Goal: Complete application form

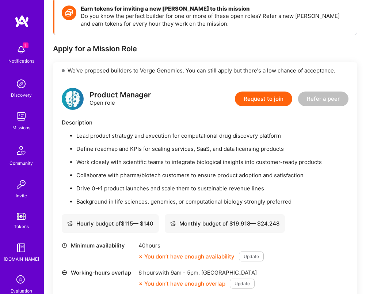
scroll to position [146, 0]
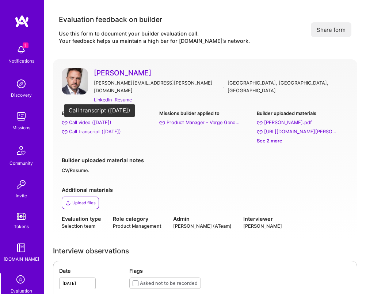
click at [99, 128] on div "Call transcript (Sep 08, 2025)" at bounding box center [95, 132] width 52 height 8
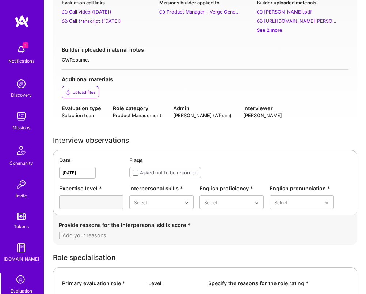
scroll to position [124, 0]
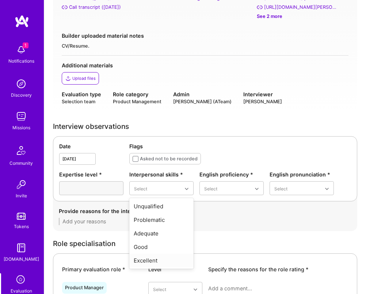
click at [160, 253] on div "Excellent" at bounding box center [161, 260] width 64 height 14
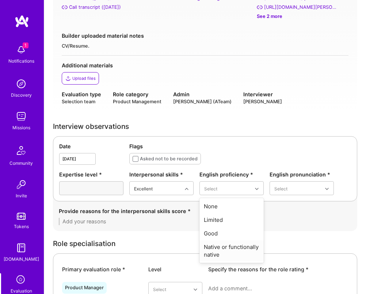
click at [226, 241] on div "Native or functionally native" at bounding box center [232, 250] width 64 height 21
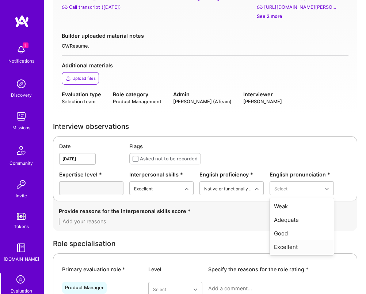
click at [284, 242] on div "Excellent" at bounding box center [302, 247] width 64 height 14
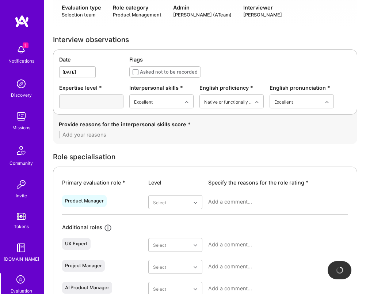
scroll to position [211, 0]
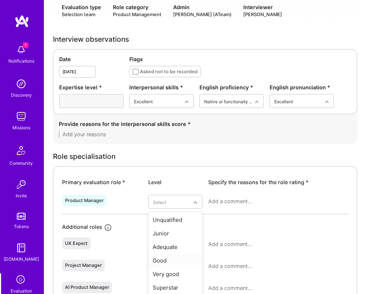
click at [174, 256] on div "Good" at bounding box center [175, 260] width 54 height 14
click at [249, 198] on textarea at bounding box center [278, 201] width 140 height 7
paste textarea "Experienced product manager with a strong builder mindset, solid operational ex…"
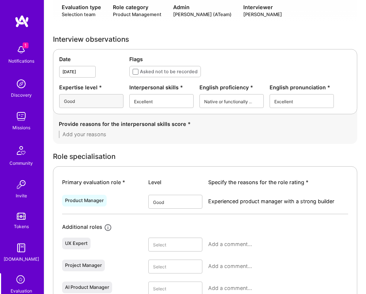
scroll to position [0, 0]
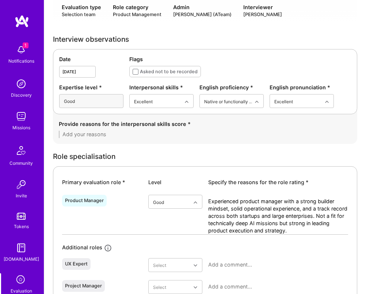
type textarea "Experienced product manager with a strong builder mindset, solid operational ex…"
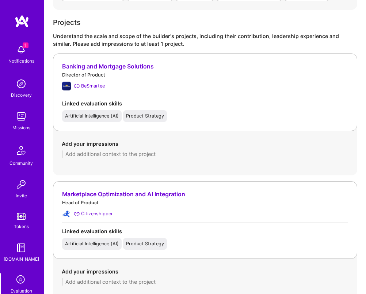
scroll to position [603, 0]
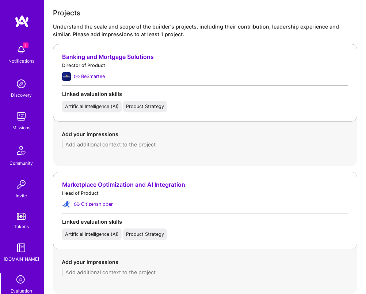
click at [96, 268] on textarea at bounding box center [205, 271] width 287 height 7
paste textarea "At CitizenShipper, Geoffrey was the sole product person working closely with th…"
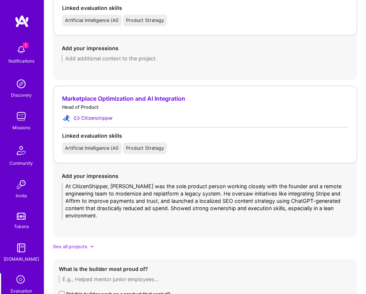
scroll to position [699, 0]
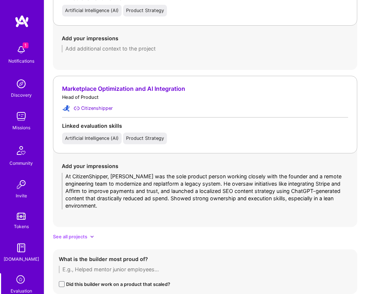
type textarea "At CitizenShipper, Geoffrey was the sole product person working closely with th…"
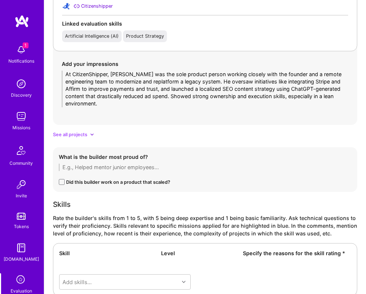
scroll to position [805, 0]
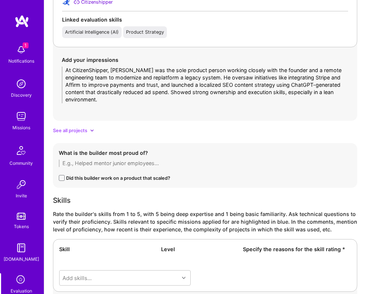
click at [90, 159] on textarea at bounding box center [205, 162] width 293 height 7
paste textarea "Geoffrey highlighted the turnaround at NatWest, where he cut down 25+ product l…"
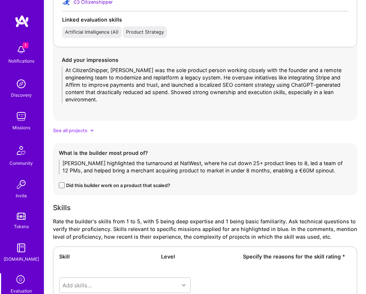
scroll to position [0, 0]
type textarea "Geoffrey highlighted the turnaround at NatWest, where he cut down 25+ product l…"
click at [101, 181] on div "Did this builder work on a product that scaled?" at bounding box center [118, 185] width 104 height 8
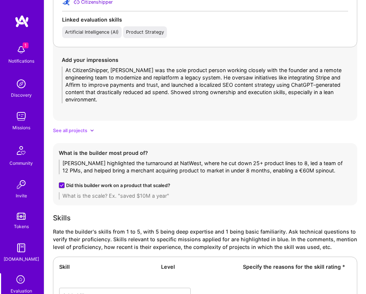
click at [112, 192] on textarea at bounding box center [205, 195] width 293 height 7
type textarea "Two exits and successfull B2B Saas product in the mortgage/lending space used b…"
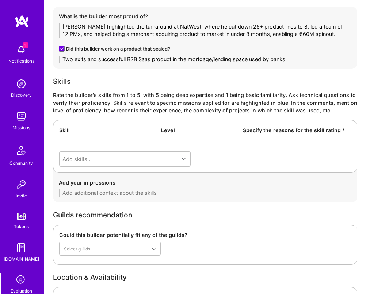
scroll to position [1146, 0]
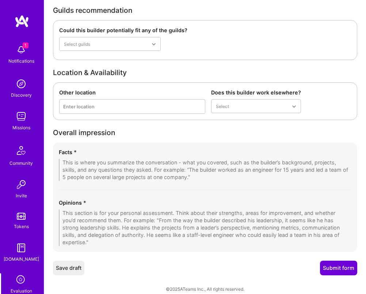
click at [150, 173] on div "Facts * Opinions *" at bounding box center [205, 196] width 305 height 109
paste textarea "Geoffrey has 15+ years of experience in product across startups and large enter…"
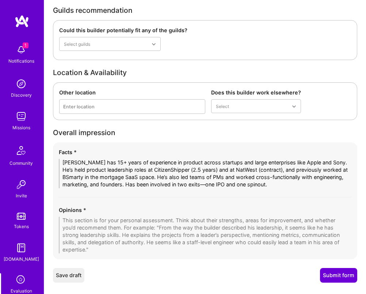
scroll to position [0, 0]
type textarea "Geoffrey has 15+ years of experience in product across startups and large enter…"
click at [94, 217] on textarea at bounding box center [205, 235] width 293 height 37
paste textarea "Generally solid and likeable candidate with clear experience shipping products …"
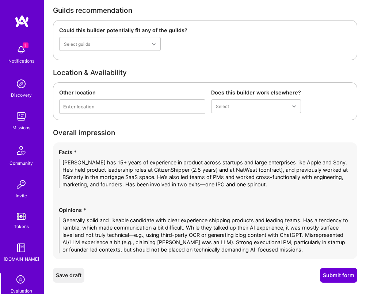
click at [157, 226] on textarea "Generally solid and likeable candidate with clear experience shipping products …" at bounding box center [205, 235] width 293 height 37
click at [221, 228] on textarea "Generally solid and likeable candidate with clear experience shipping products …" at bounding box center [205, 235] width 293 height 37
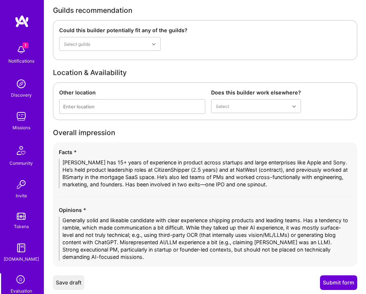
type textarea "Generally solid and likeable candidate with clear experience shipping products …"
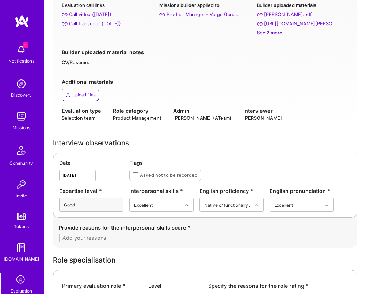
scroll to position [112, 0]
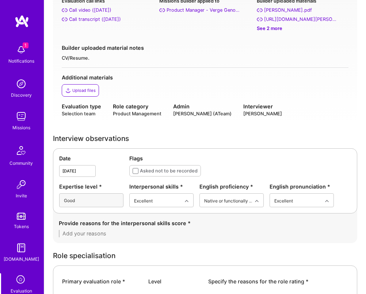
click at [109, 230] on textarea at bounding box center [205, 233] width 293 height 7
paste textarea "Friendly, likeable, and seemed to build rapport easily. Comfortable working dir…"
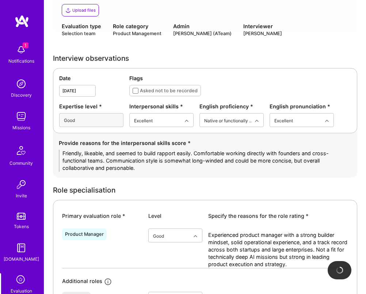
scroll to position [250, 0]
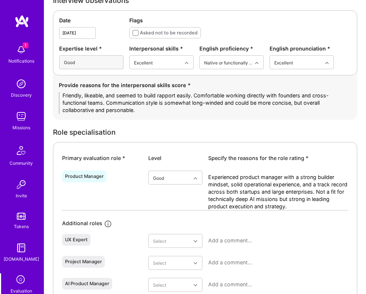
type textarea "Friendly, likeable, and seemed to build rapport easily. Comfortable working dir…"
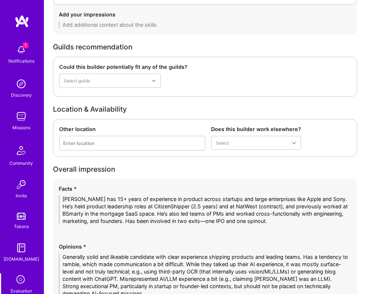
scroll to position [1175, 0]
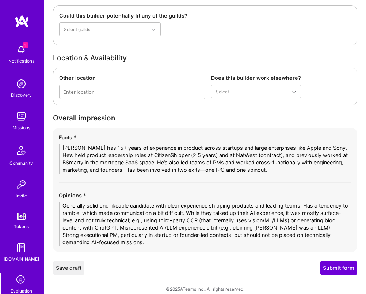
click at [347, 261] on button "Submit form" at bounding box center [338, 267] width 37 height 15
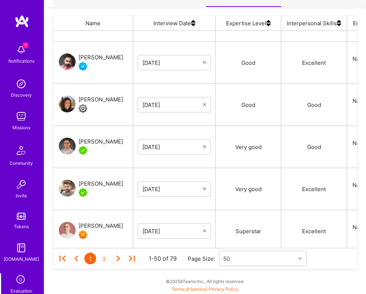
scroll to position [1469, 0]
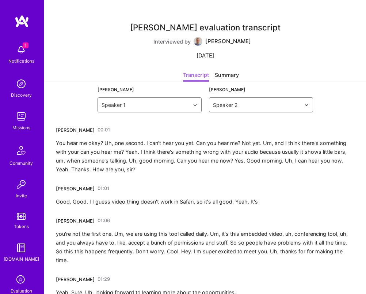
click at [185, 162] on div "You hear me okay? Uh, one second. I can't hear you yet. Can you hear me? Not ye…" at bounding box center [205, 156] width 299 height 35
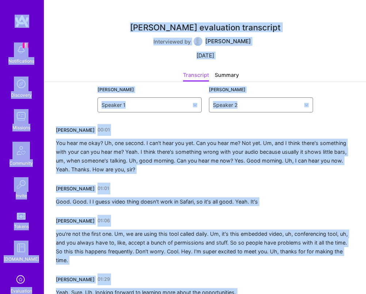
copy body "1 Notifications Discovery Missions Community Invite Tokens A.Guide Evaluation P…"
